Goal: Task Accomplishment & Management: Manage account settings

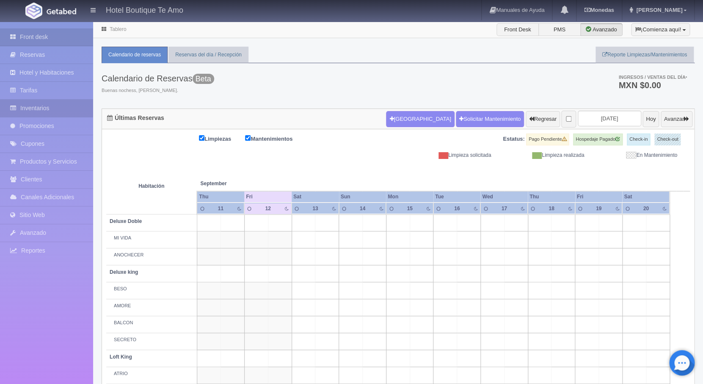
click at [53, 103] on link "Inventarios" at bounding box center [46, 107] width 93 height 17
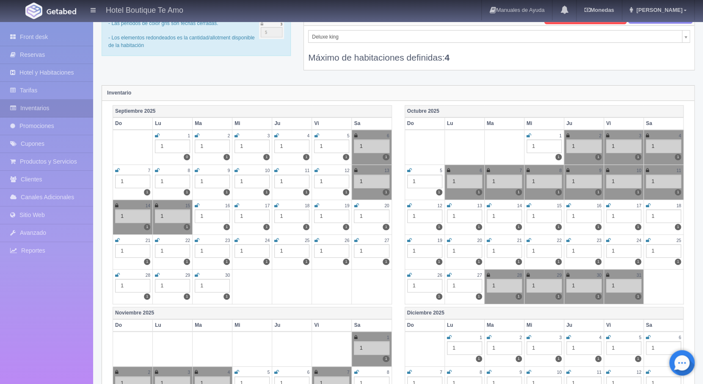
scroll to position [38, 0]
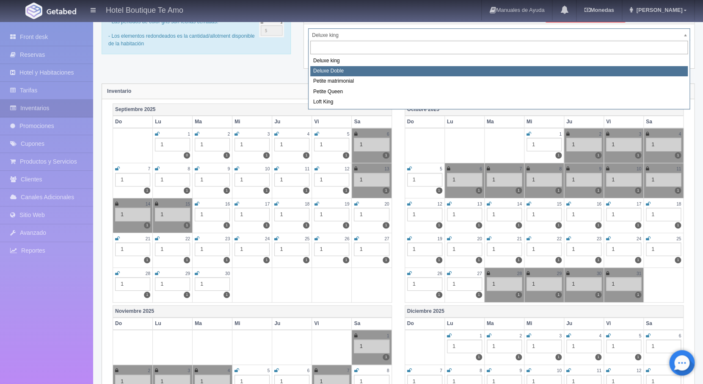
select select "2243"
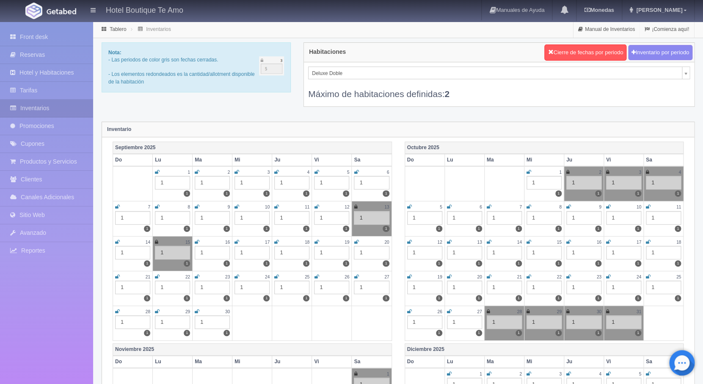
click at [116, 241] on icon at bounding box center [117, 241] width 5 height 5
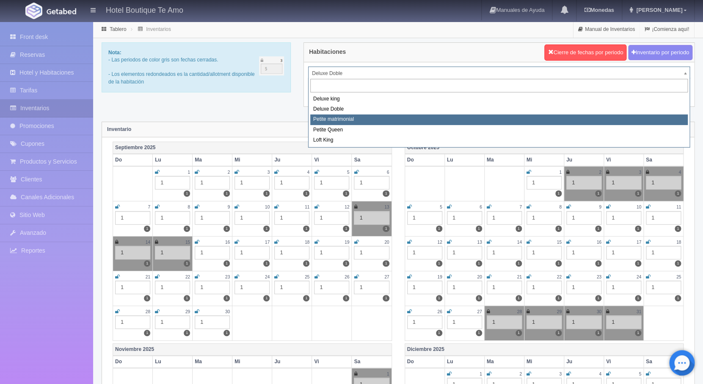
select select "2244"
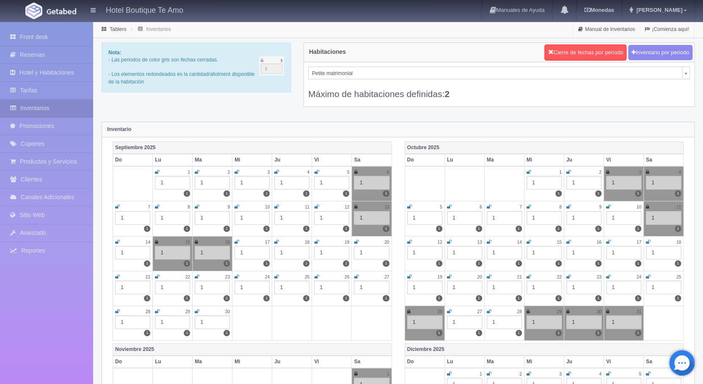
click at [119, 241] on icon at bounding box center [117, 241] width 5 height 5
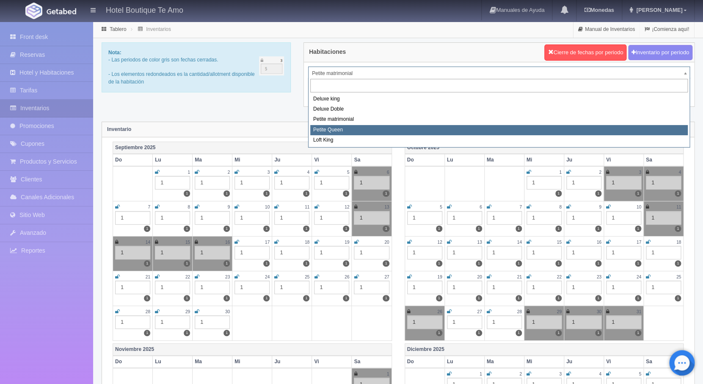
select select "2245"
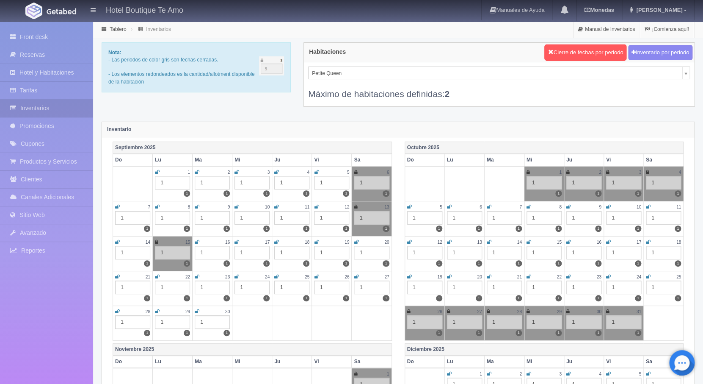
click at [116, 240] on icon at bounding box center [117, 241] width 5 height 5
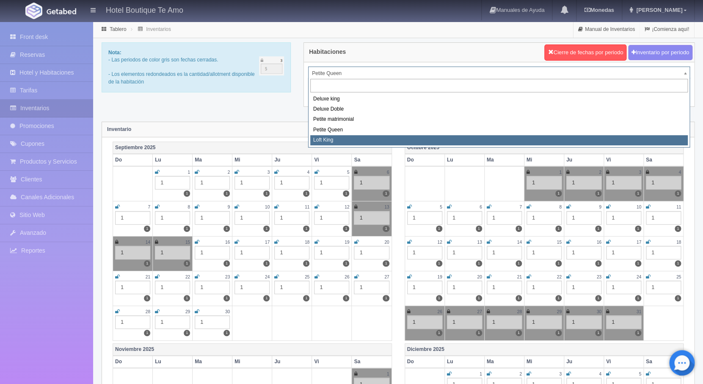
select select "2246"
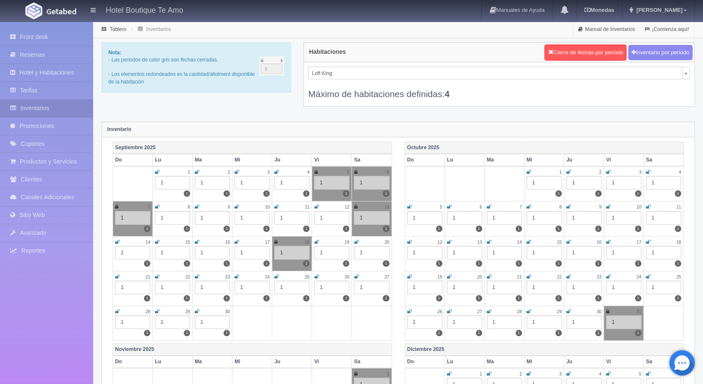
click at [119, 238] on td "14 1 1" at bounding box center [133, 253] width 40 height 35
click at [119, 240] on icon at bounding box center [117, 241] width 5 height 5
click at [158, 245] on link at bounding box center [157, 241] width 5 height 7
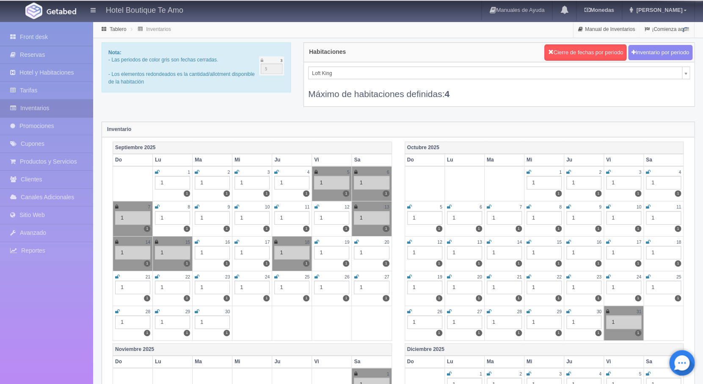
click at [158, 243] on icon at bounding box center [156, 241] width 3 height 5
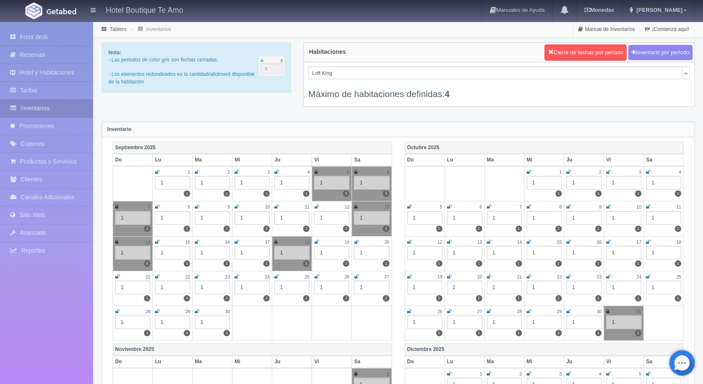
click at [158, 243] on icon at bounding box center [157, 241] width 5 height 5
click at [400, 257] on div "Octubre 2025 Do Lu Ma Mi Ju Vi Sa 1 1 1 2 1 1 3 1 1 4 1 1 5 1 1 6 1 1 7 1 1 8 1…" at bounding box center [544, 242] width 292 height 202
